Goal: Answer question/provide support

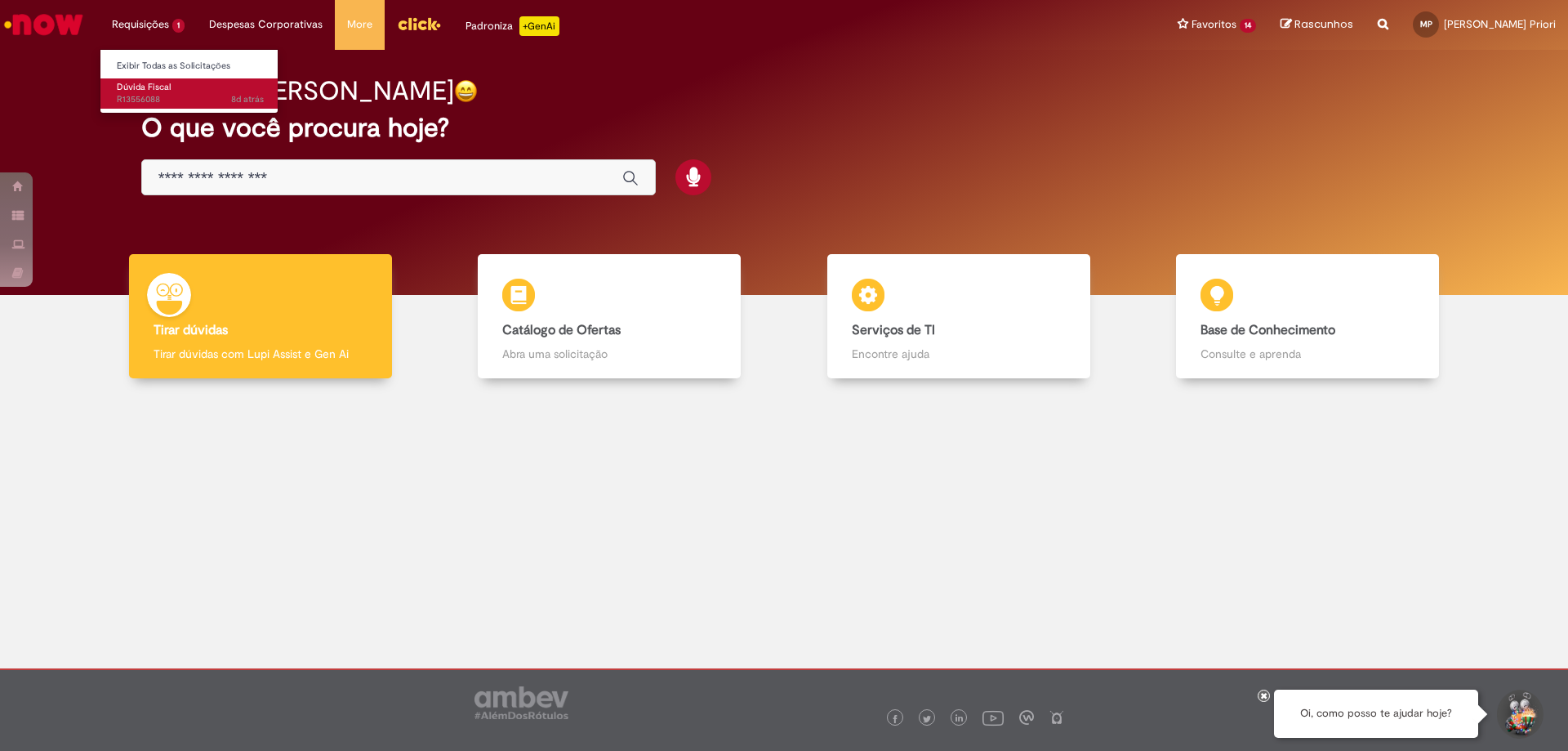
click at [200, 93] on span "8d atrás 8 dias atrás R13556088" at bounding box center [190, 99] width 147 height 13
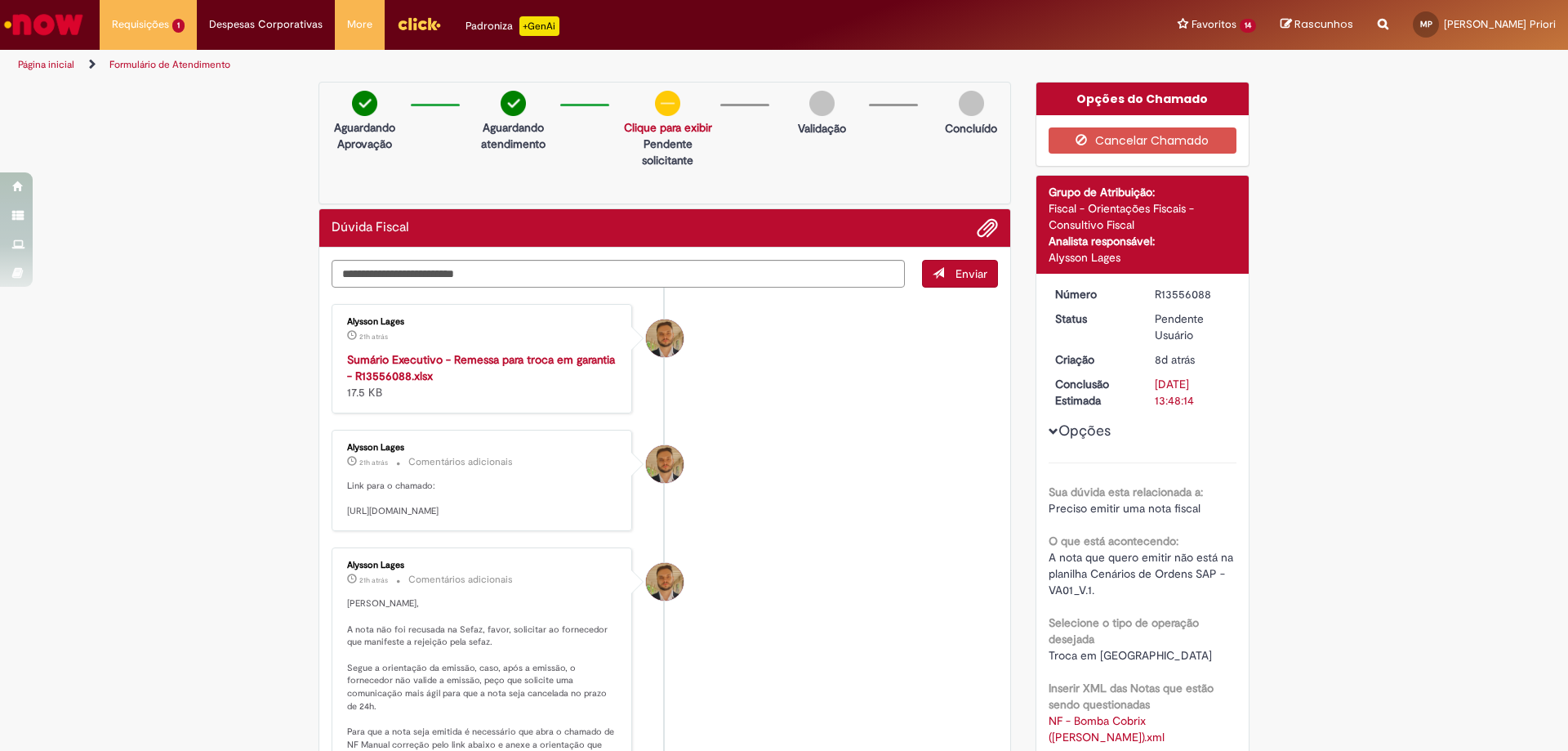
click at [422, 361] on strong "Sumário Executivo - Remessa para troca em garantia - R13556088.xlsx" at bounding box center [481, 368] width 268 height 31
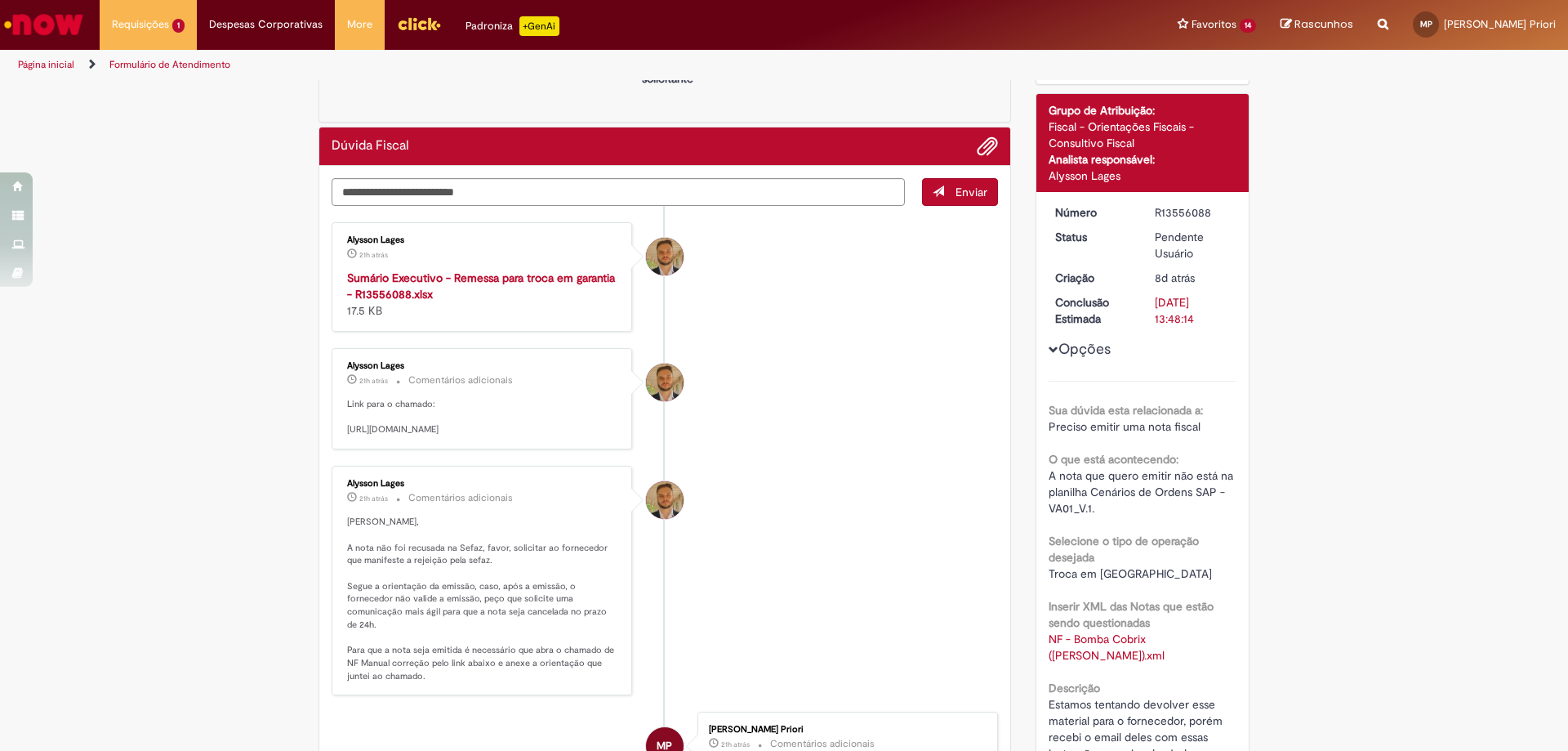
scroll to position [164, 0]
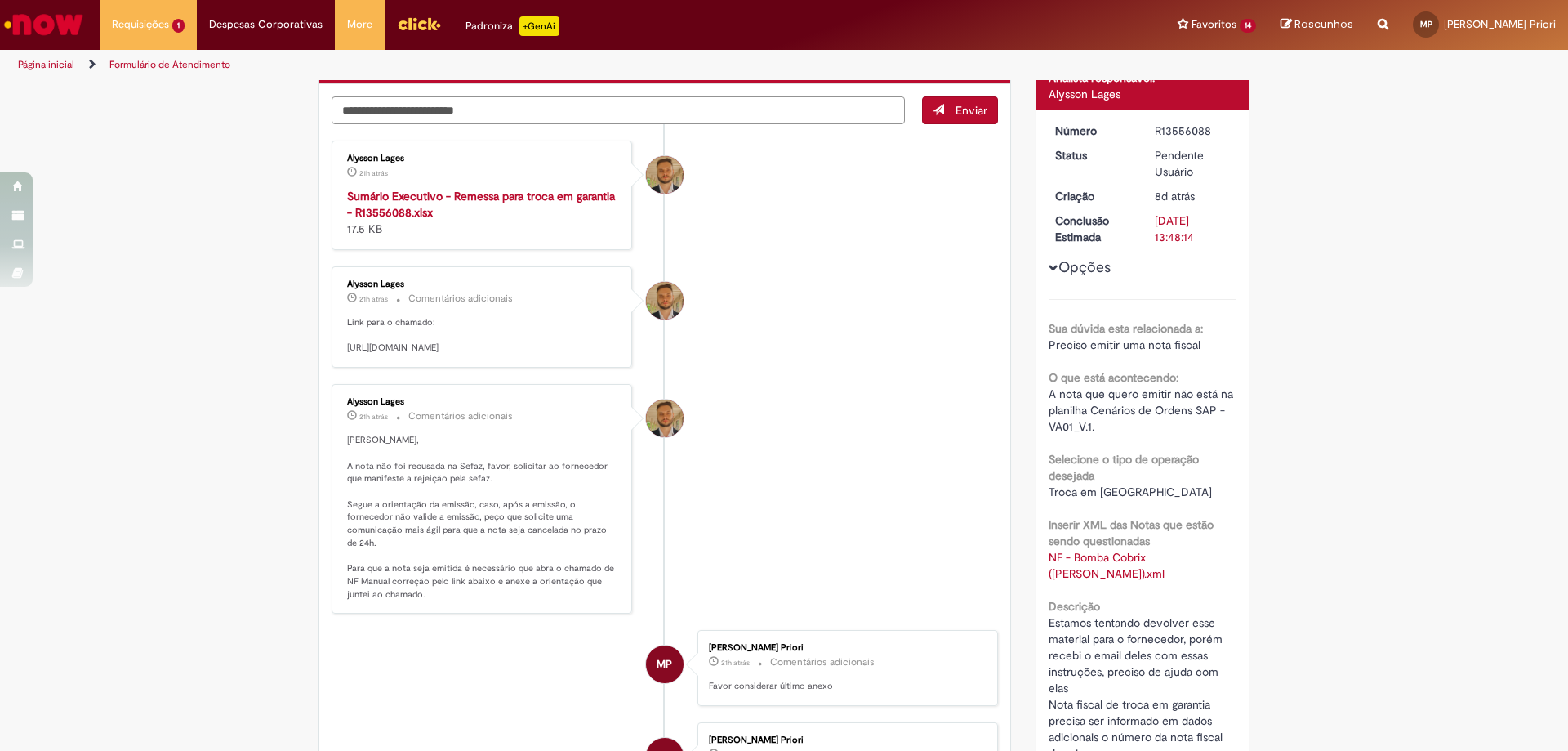
click at [513, 107] on textarea "Digite sua mensagem aqui..." at bounding box center [618, 110] width 573 height 27
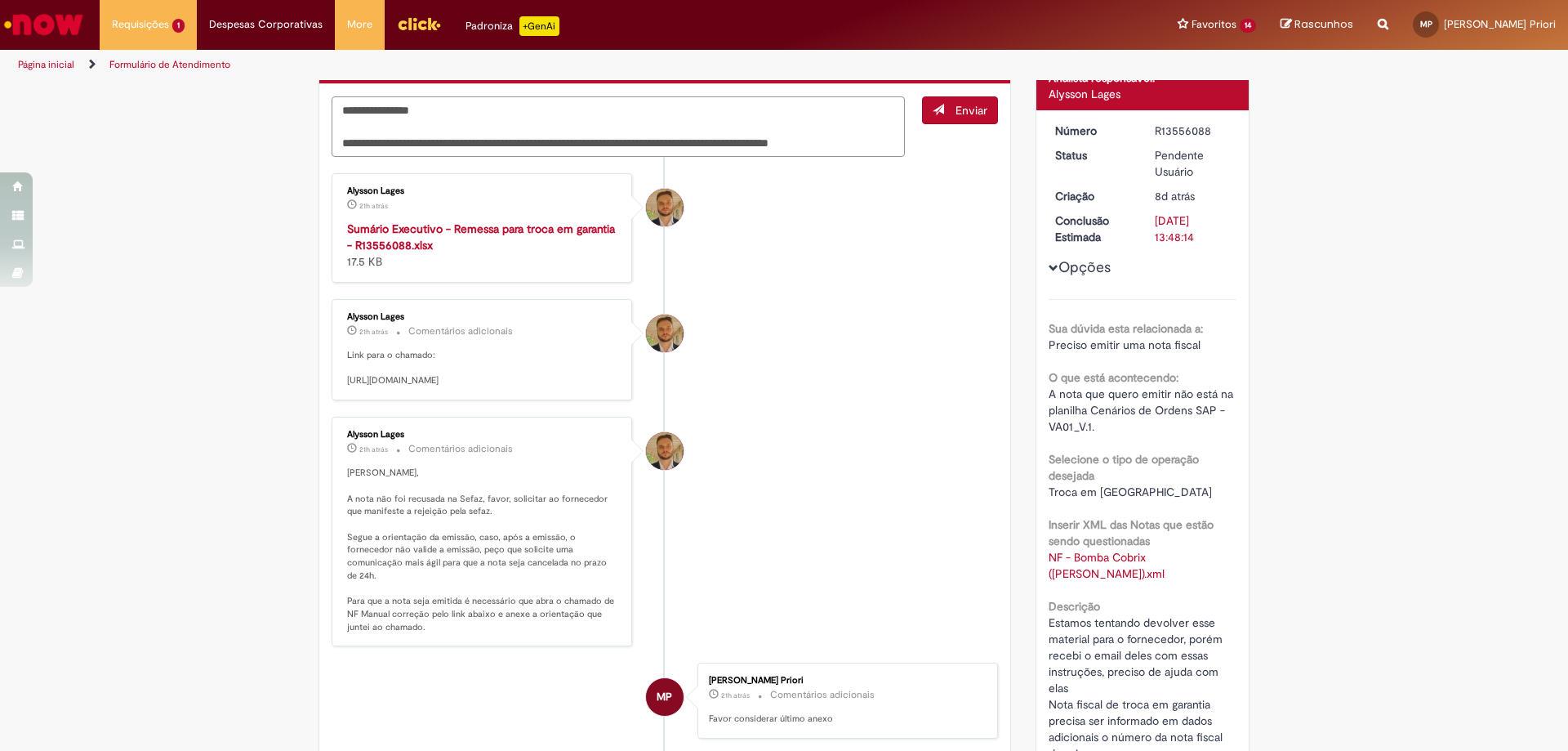
click at [439, 107] on textarea "**********" at bounding box center [618, 126] width 573 height 61
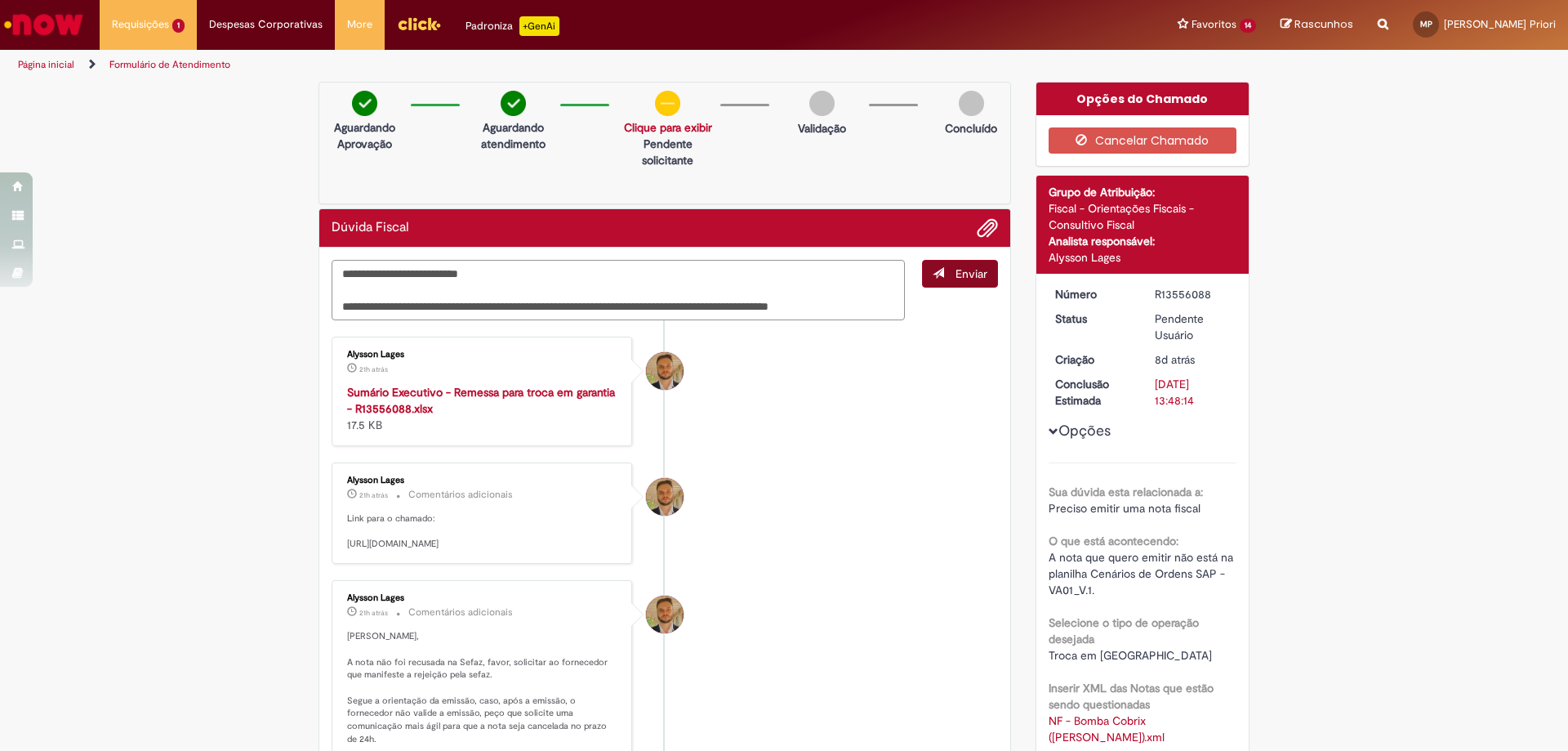
type textarea "**********"
click at [939, 283] on button "Enviar" at bounding box center [960, 273] width 76 height 27
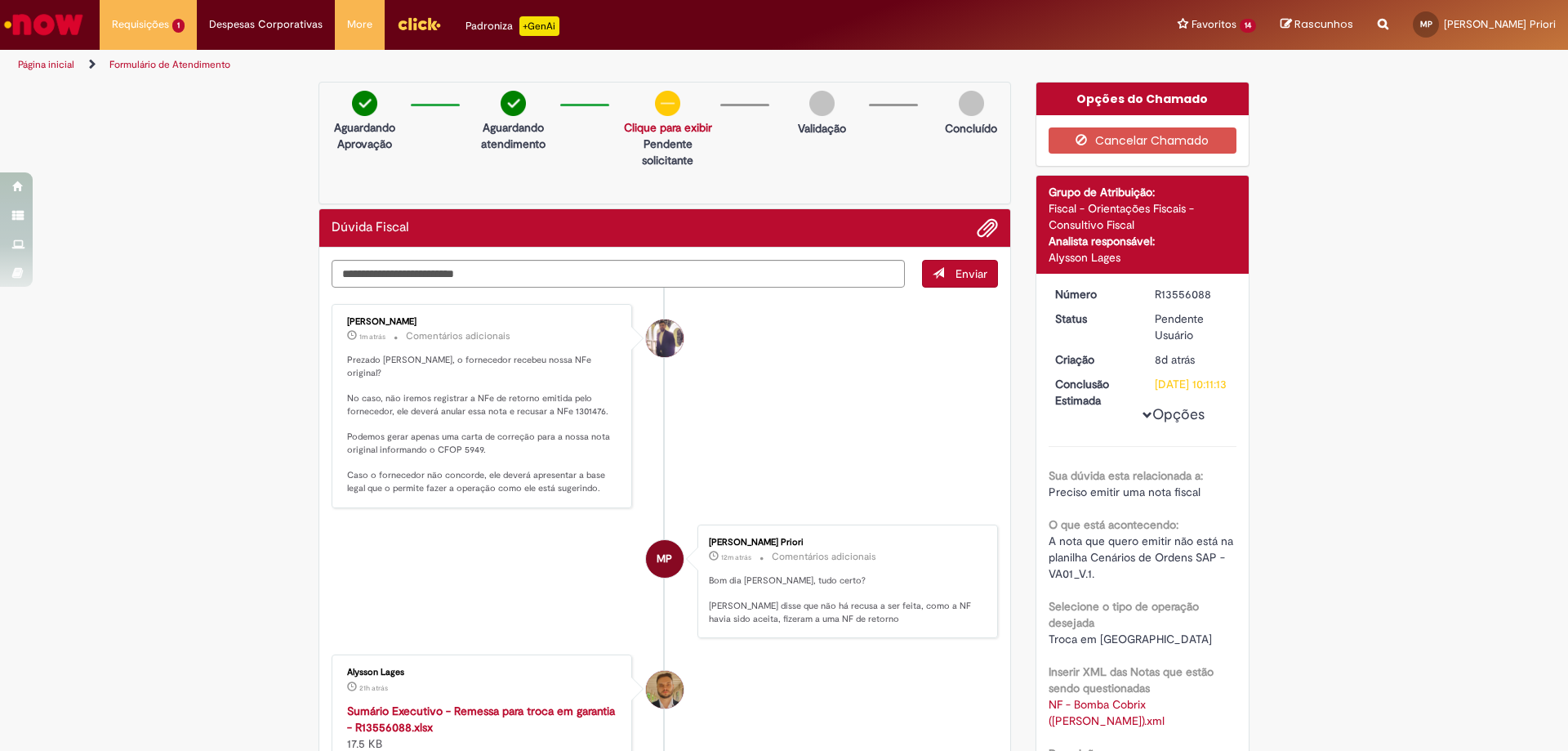
click at [368, 327] on p "1m atrás 1m atrás Comentários adicionais" at bounding box center [482, 336] width 272 height 19
click at [375, 323] on div "[PERSON_NAME]" at bounding box center [482, 321] width 272 height 9
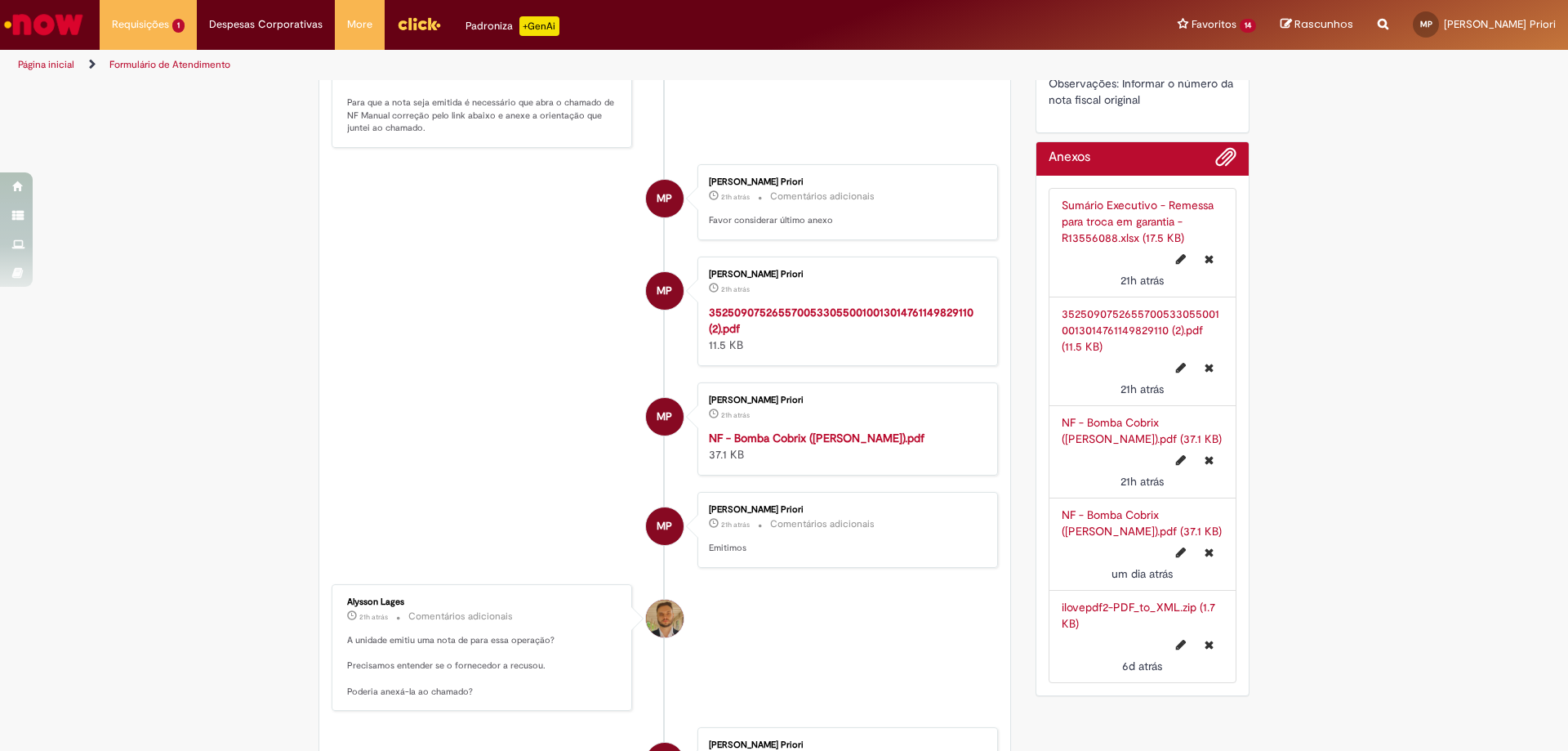
scroll to position [1390, 0]
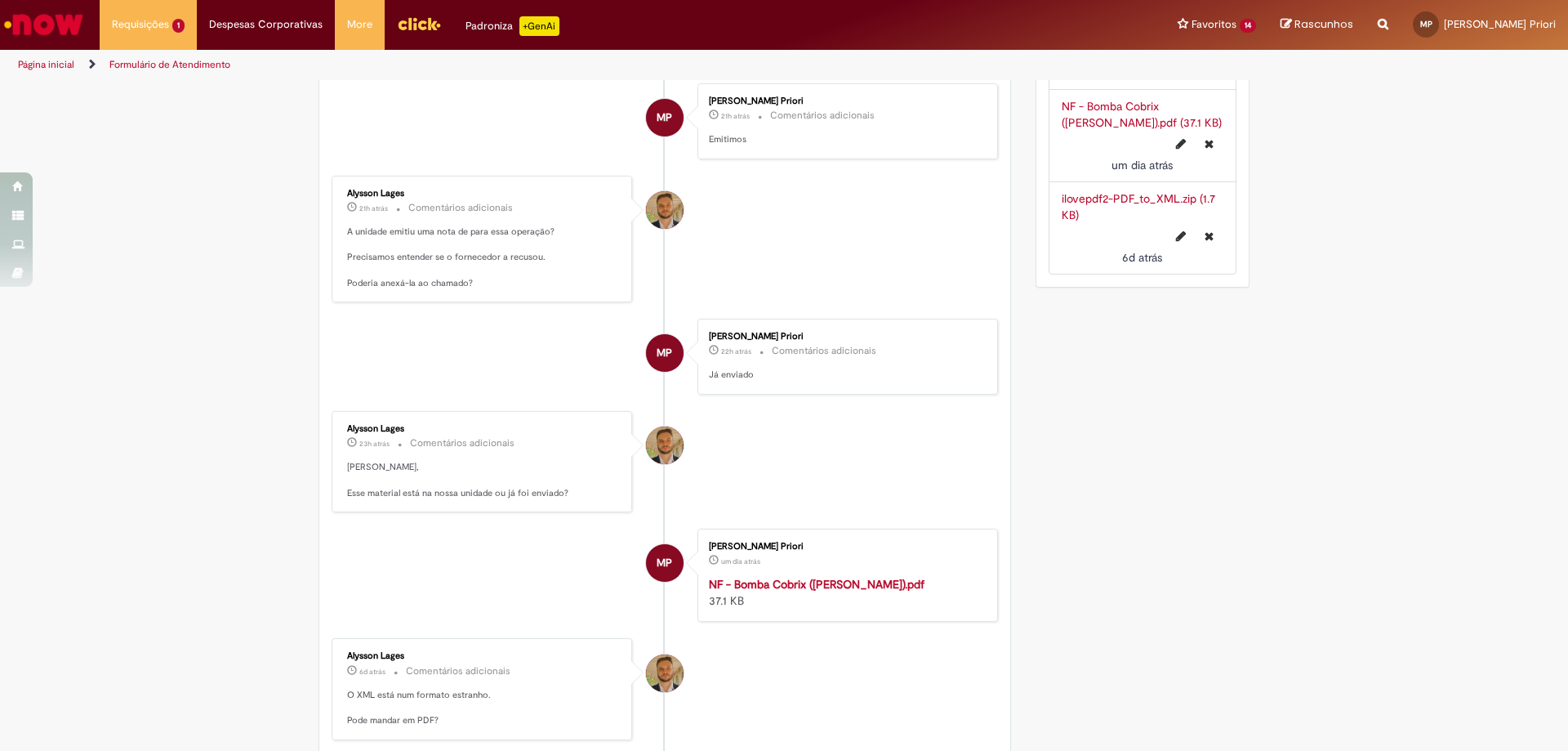
click at [779, 583] on strong "NF - Bomba Cobrix ([PERSON_NAME]).pdf" at bounding box center [817, 584] width 216 height 15
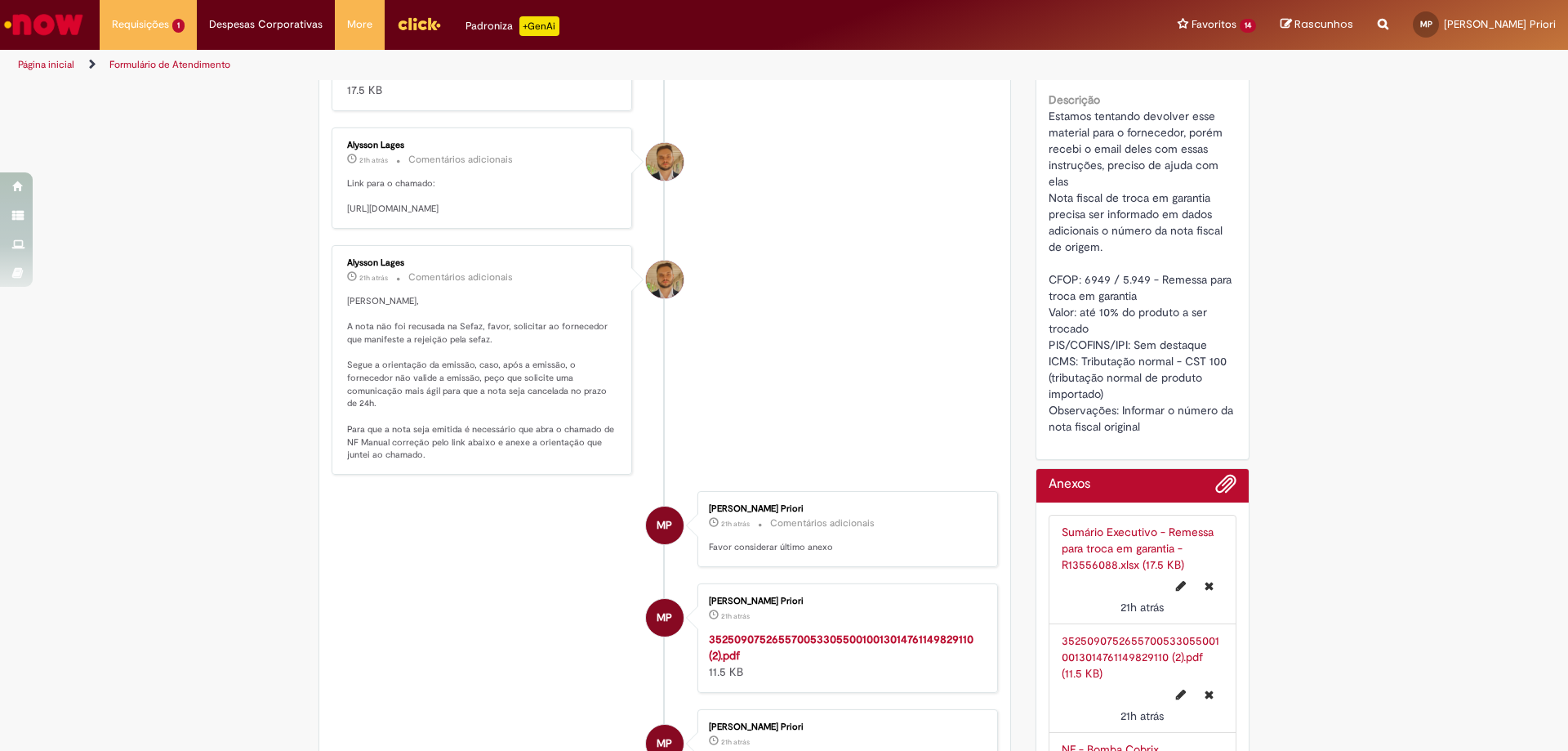
scroll to position [736, 0]
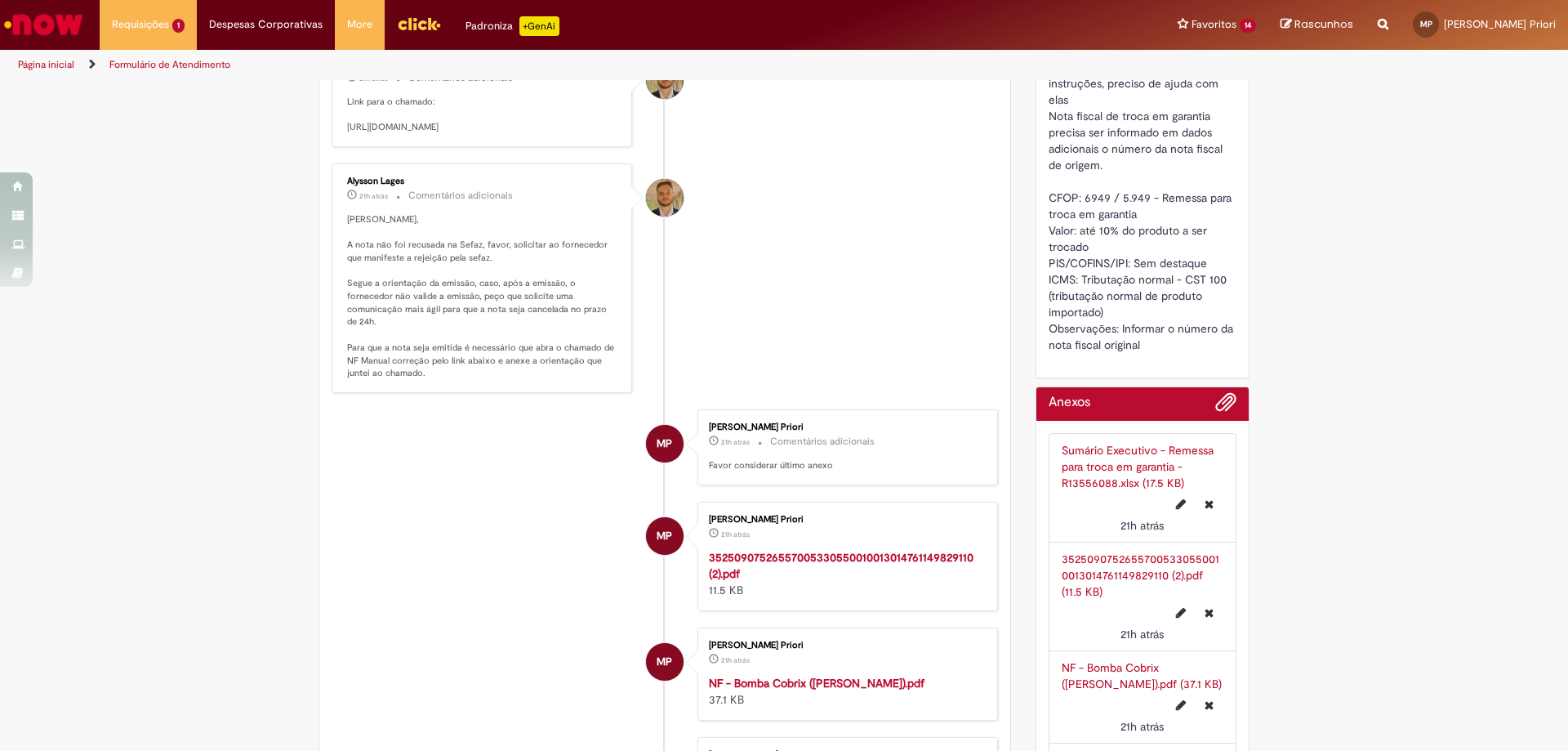
click at [761, 553] on strong "35250907526557005330550010013014761149829110 (2).pdf" at bounding box center [841, 566] width 265 height 31
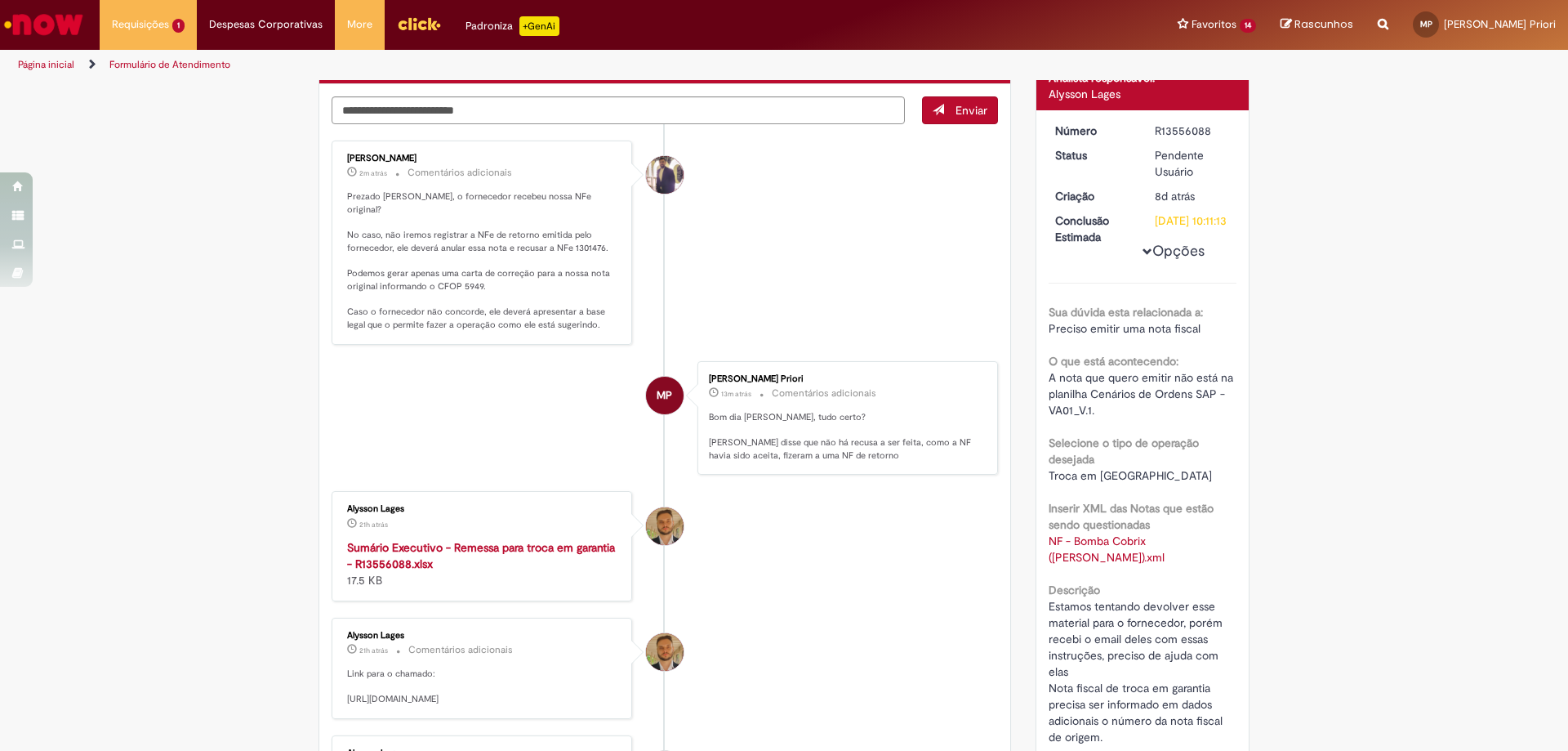
scroll to position [81, 0]
